Goal: Task Accomplishment & Management: Use online tool/utility

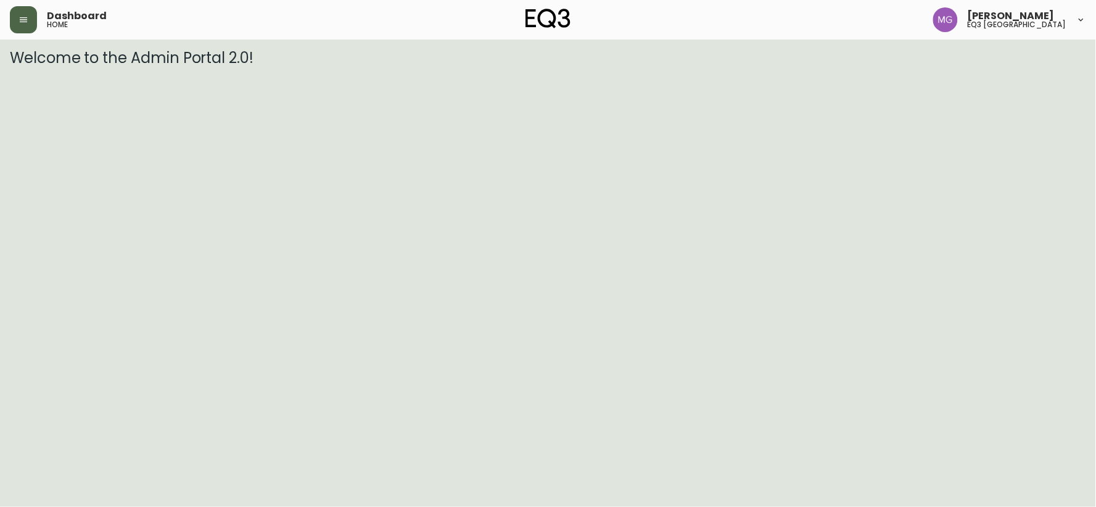
click at [23, 21] on icon "button" at bounding box center [24, 20] width 10 height 10
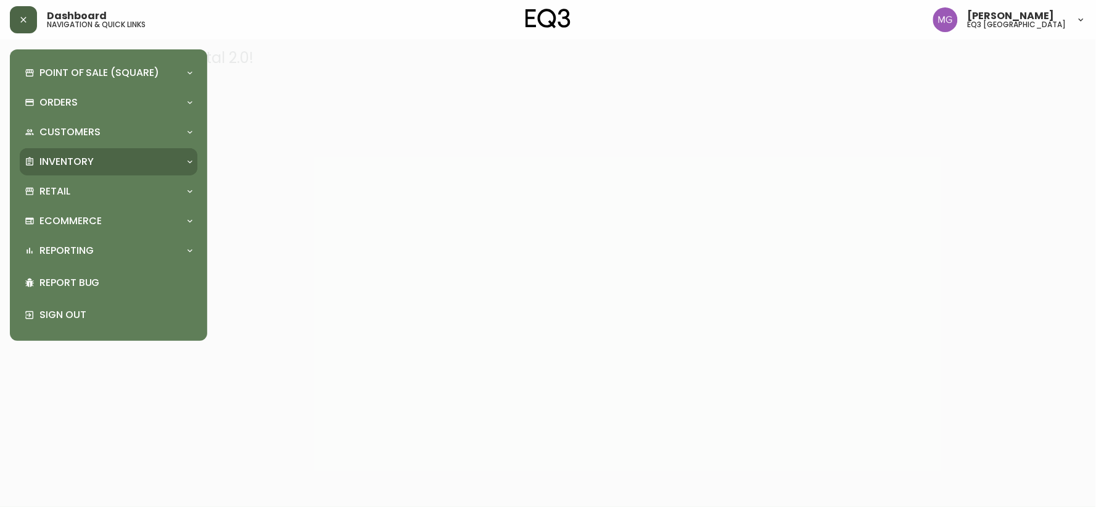
click at [63, 164] on p "Inventory" at bounding box center [66, 162] width 54 height 14
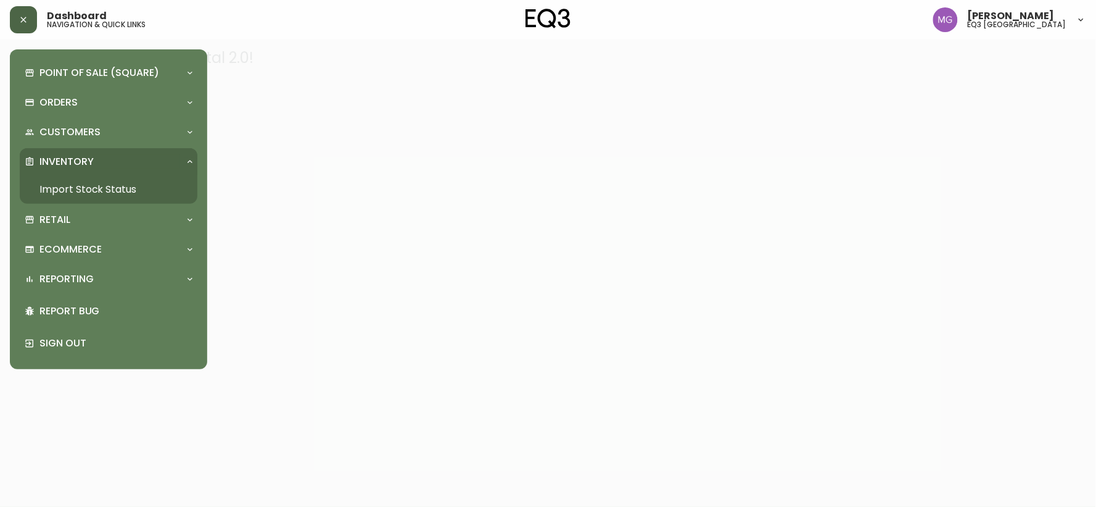
click at [106, 186] on link "Import Stock Status" at bounding box center [109, 189] width 178 height 28
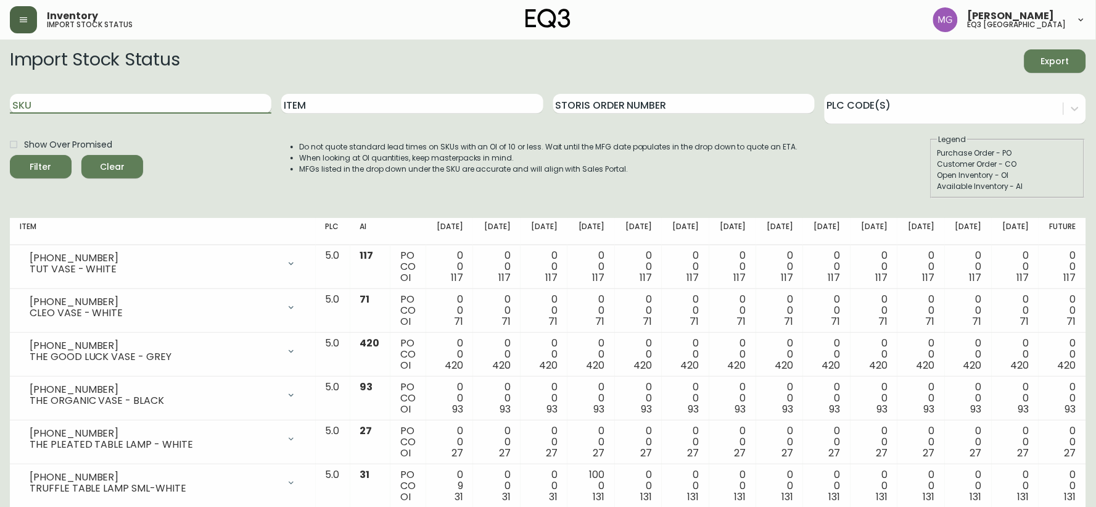
click at [173, 109] on input "SKU" at bounding box center [141, 104] width 262 height 20
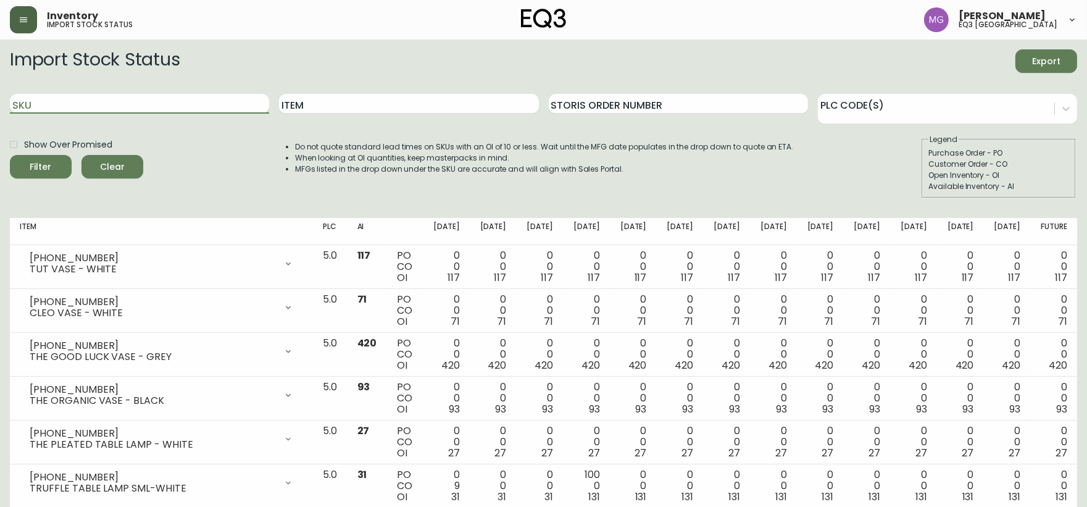
paste input "[PHONE_NUMBER]"
type input "[PHONE_NUMBER]"
click at [10, 155] on button "Filter" at bounding box center [41, 166] width 62 height 23
